Goal: Navigation & Orientation: Find specific page/section

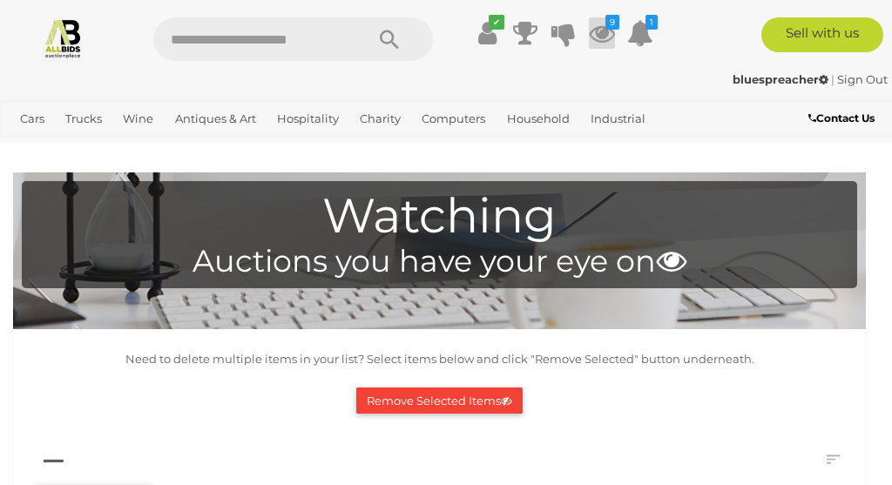
scroll to position [2518, 0]
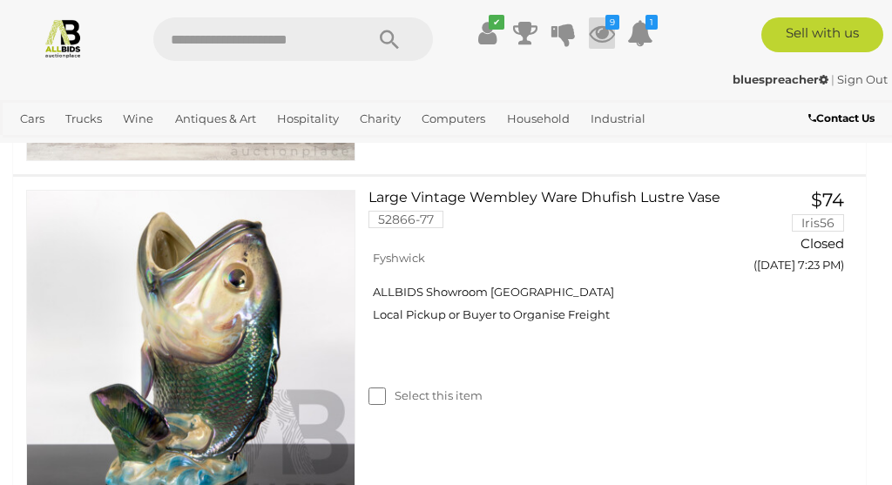
click at [604, 35] on icon at bounding box center [602, 32] width 26 height 31
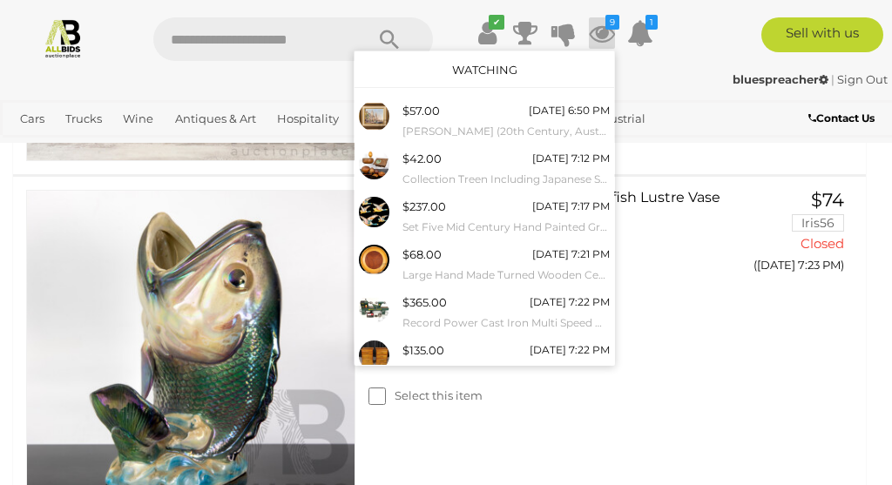
click at [496, 69] on link "Watching" at bounding box center [484, 70] width 65 height 14
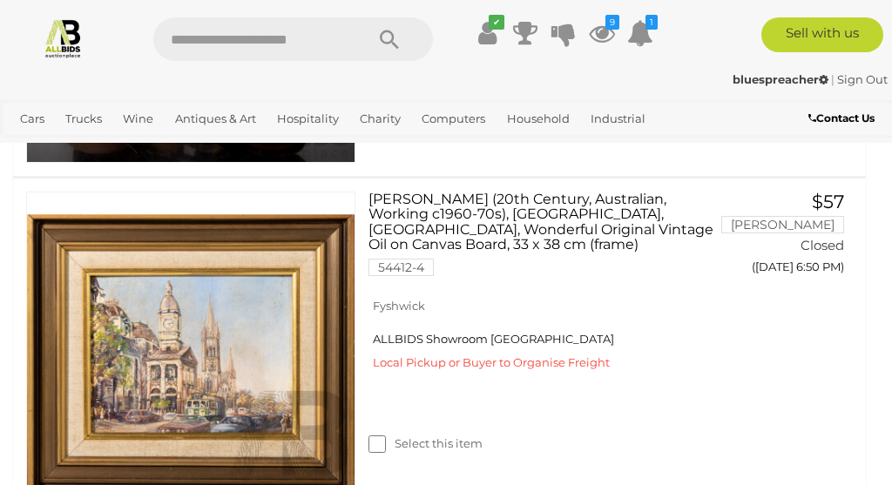
scroll to position [3231, 0]
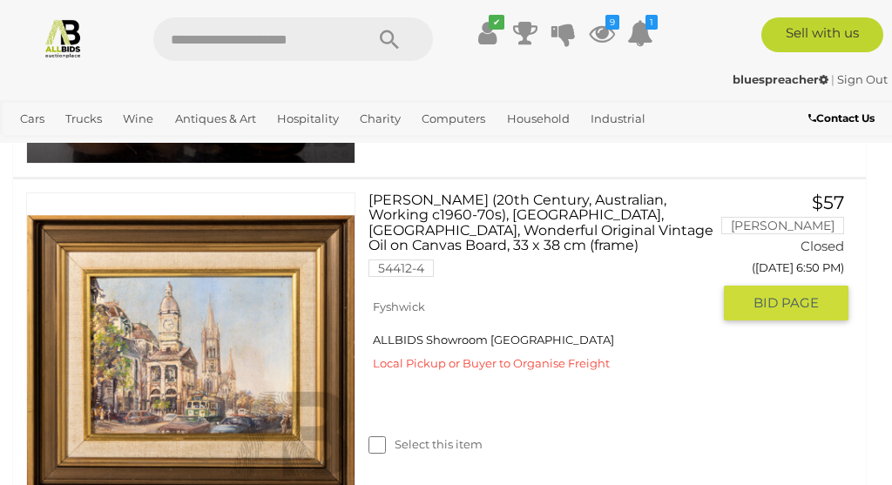
click at [165, 354] on img at bounding box center [190, 356] width 327 height 327
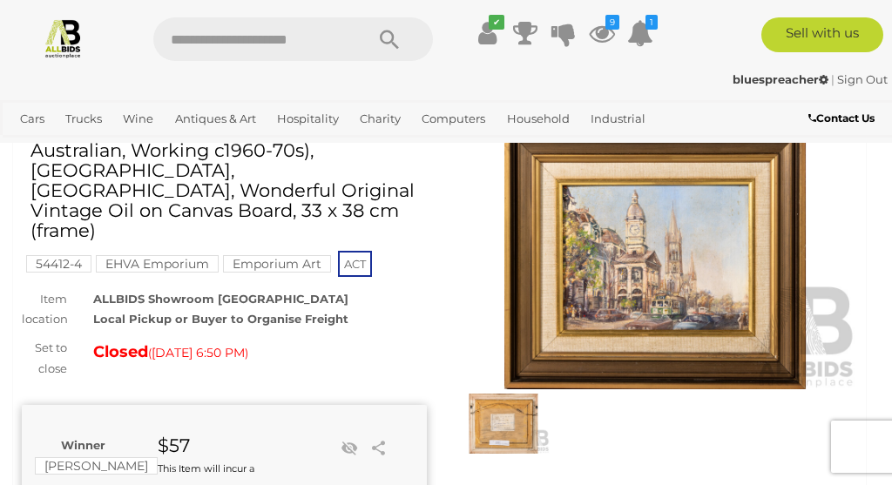
scroll to position [85, 0]
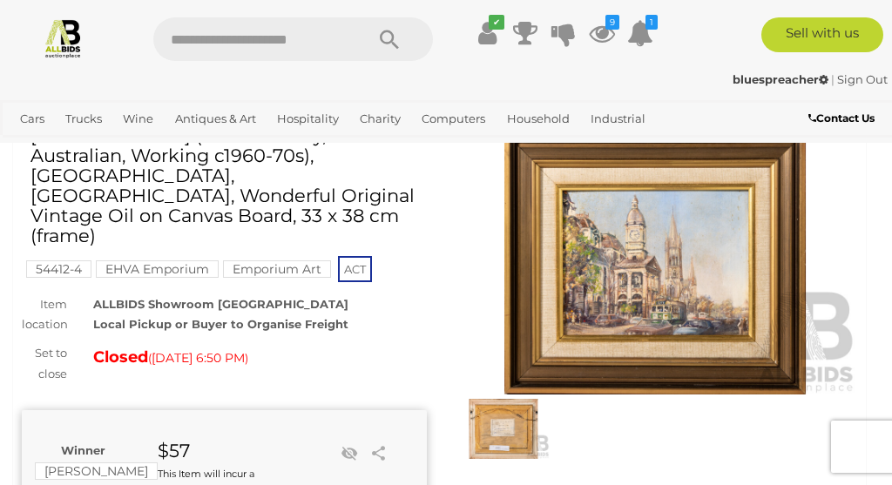
click at [653, 284] on img at bounding box center [655, 264] width 405 height 260
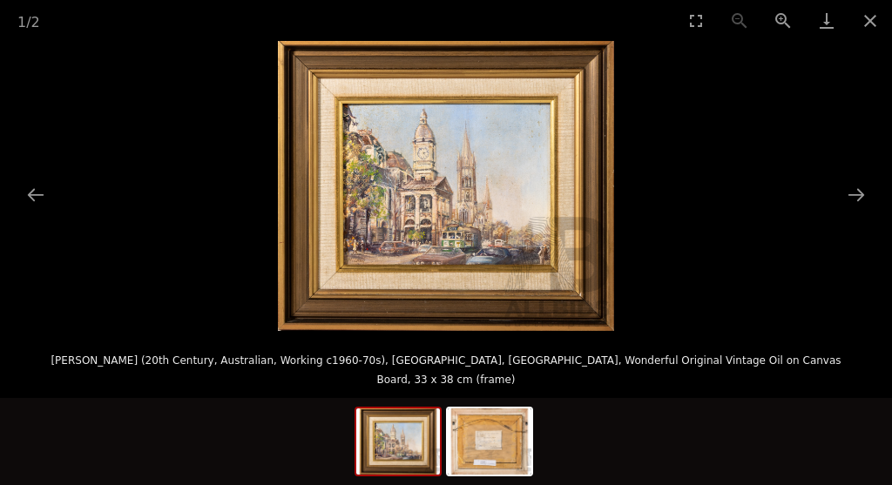
click at [495, 236] on img at bounding box center [446, 186] width 336 height 290
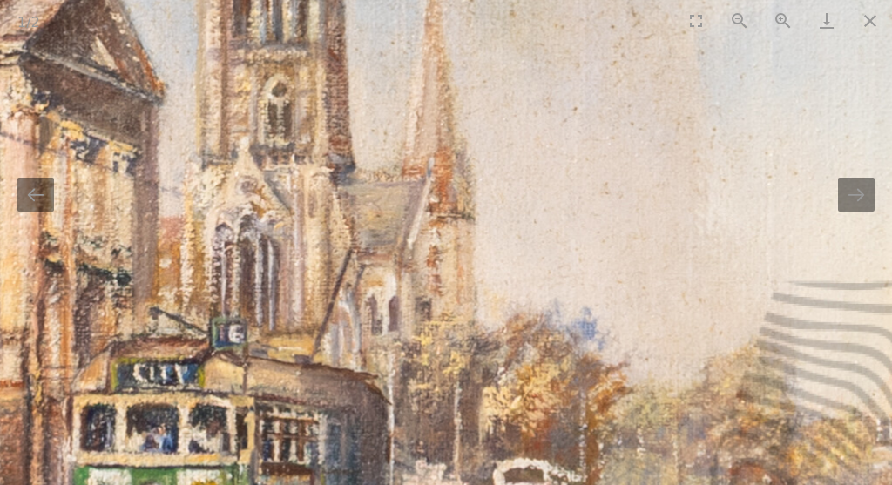
click at [146, 277] on img at bounding box center [106, 35] width 2663 height 2300
click at [295, 271] on img at bounding box center [106, 35] width 2663 height 2300
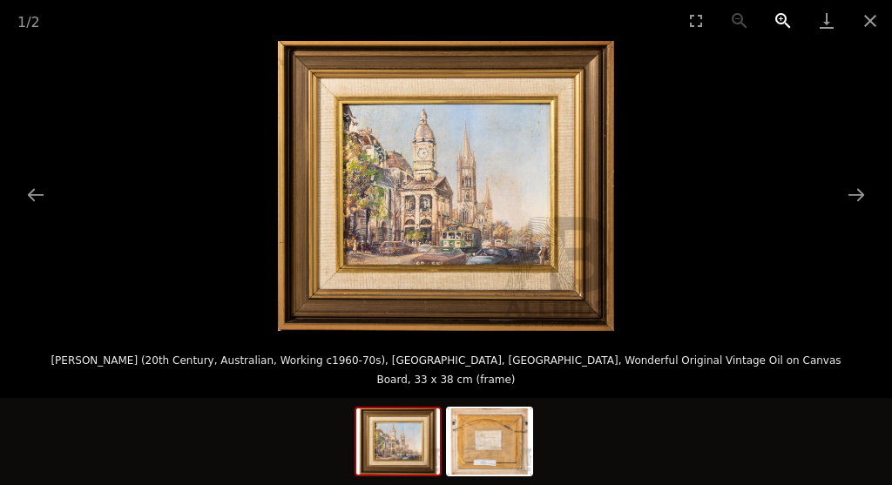
click at [776, 17] on button "Zoom in" at bounding box center [783, 20] width 44 height 41
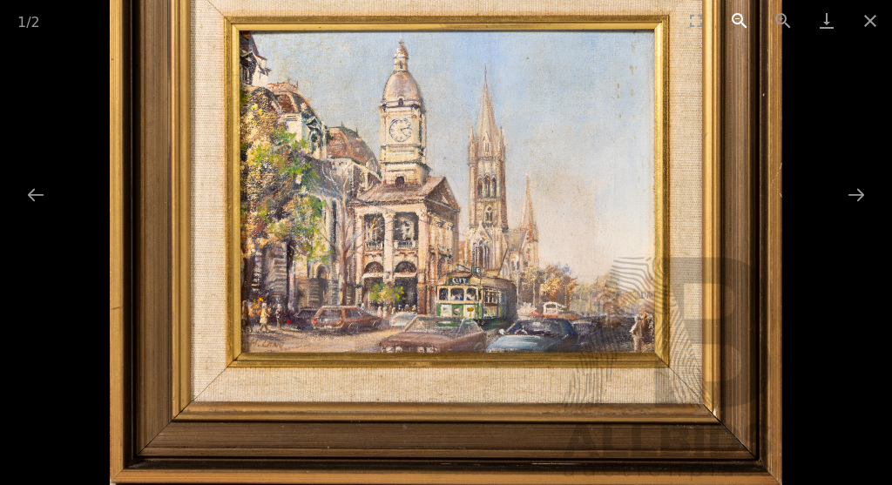
click at [736, 17] on button "Zoom out" at bounding box center [740, 20] width 44 height 41
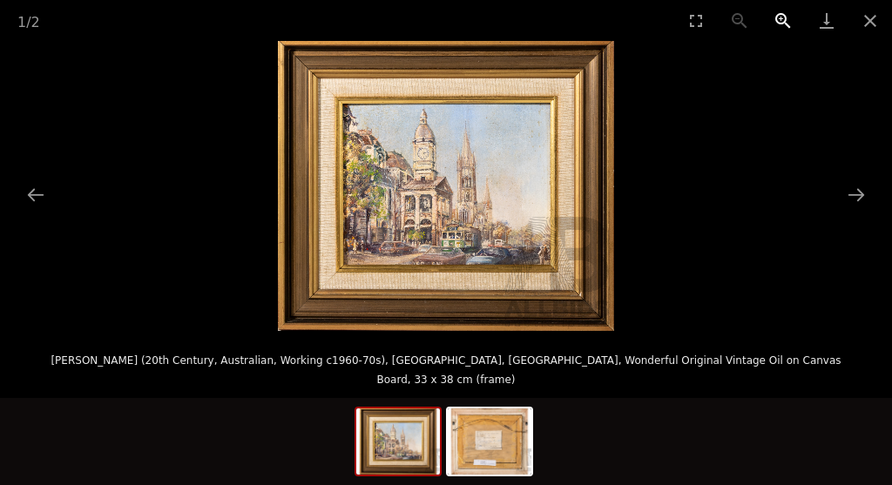
click at [780, 20] on button "Zoom in" at bounding box center [783, 20] width 44 height 41
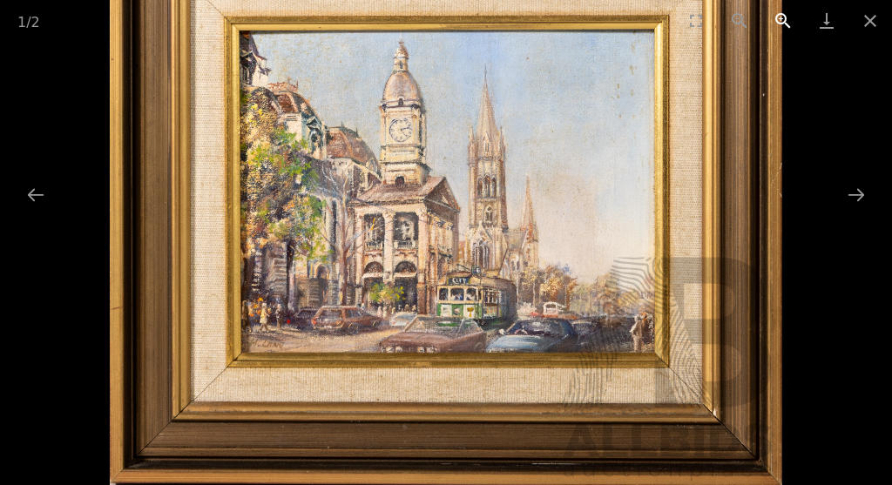
click at [780, 20] on button "Zoom in" at bounding box center [783, 20] width 44 height 41
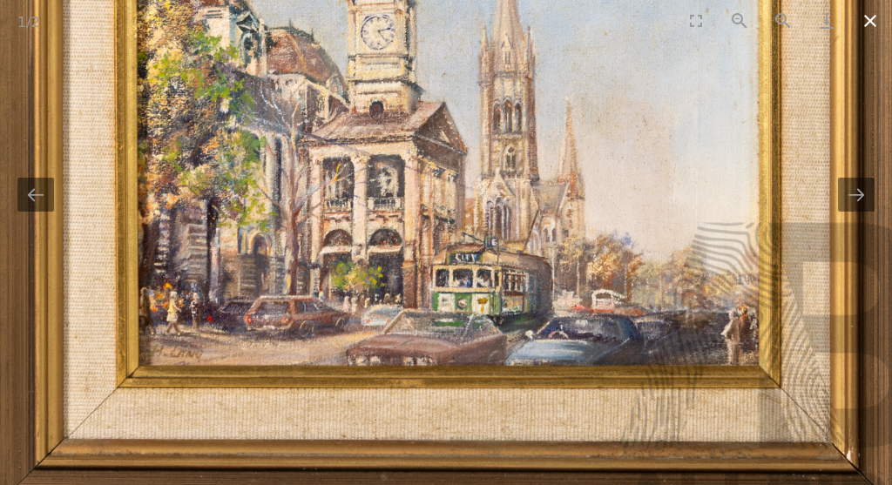
click at [875, 24] on button "Close gallery" at bounding box center [870, 20] width 44 height 41
